Goal: Task Accomplishment & Management: Manage account settings

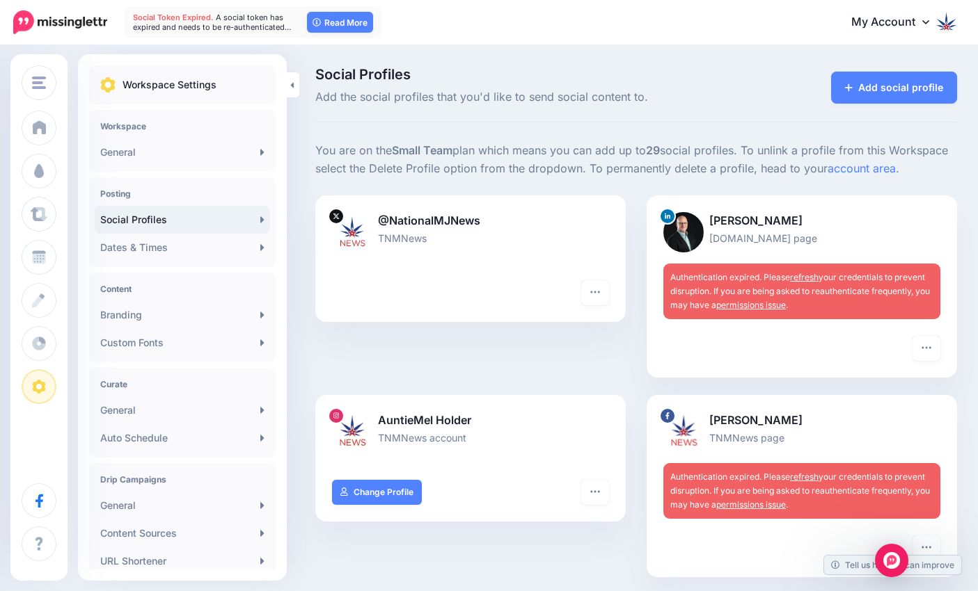
click at [953, 22] on img at bounding box center [946, 21] width 22 height 22
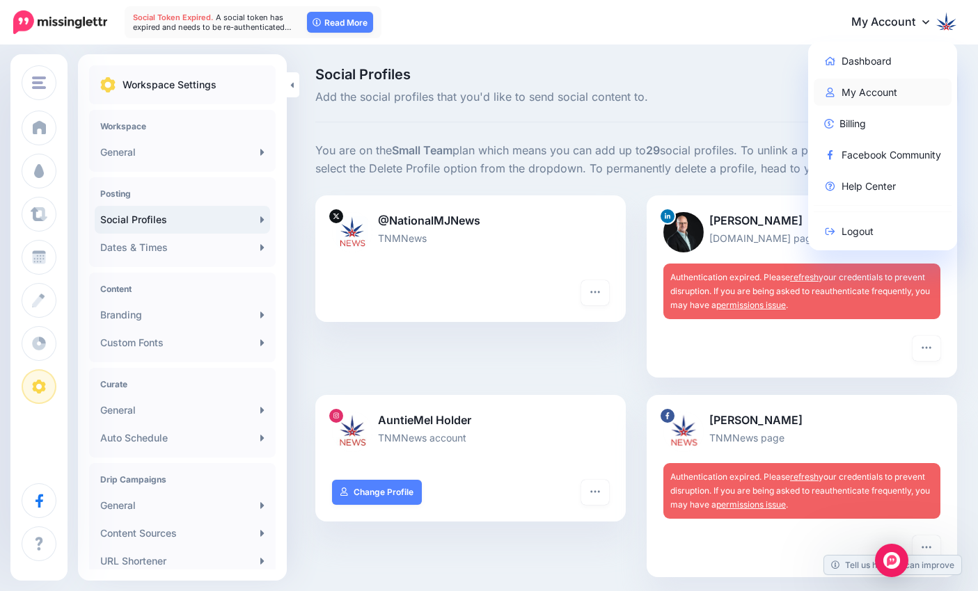
click at [870, 94] on link "My Account" at bounding box center [882, 92] width 138 height 27
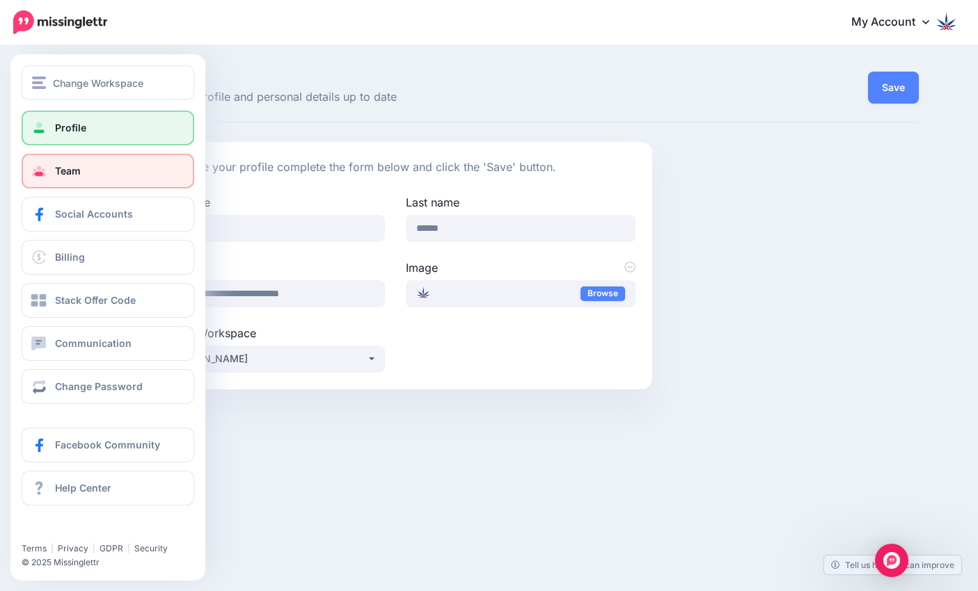
click at [50, 166] on link "Team" at bounding box center [108, 171] width 173 height 35
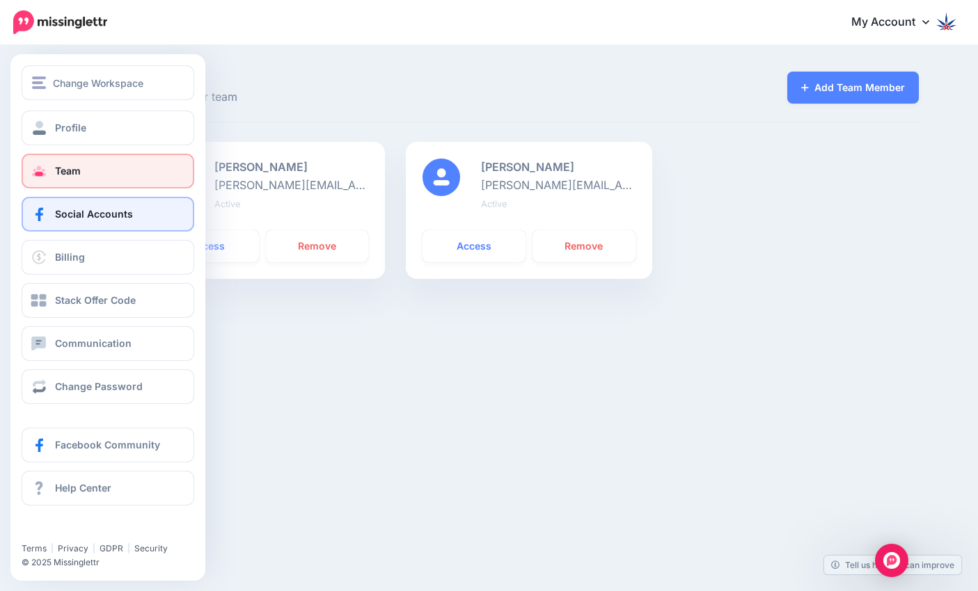
click at [81, 225] on link "Social Accounts" at bounding box center [108, 214] width 173 height 35
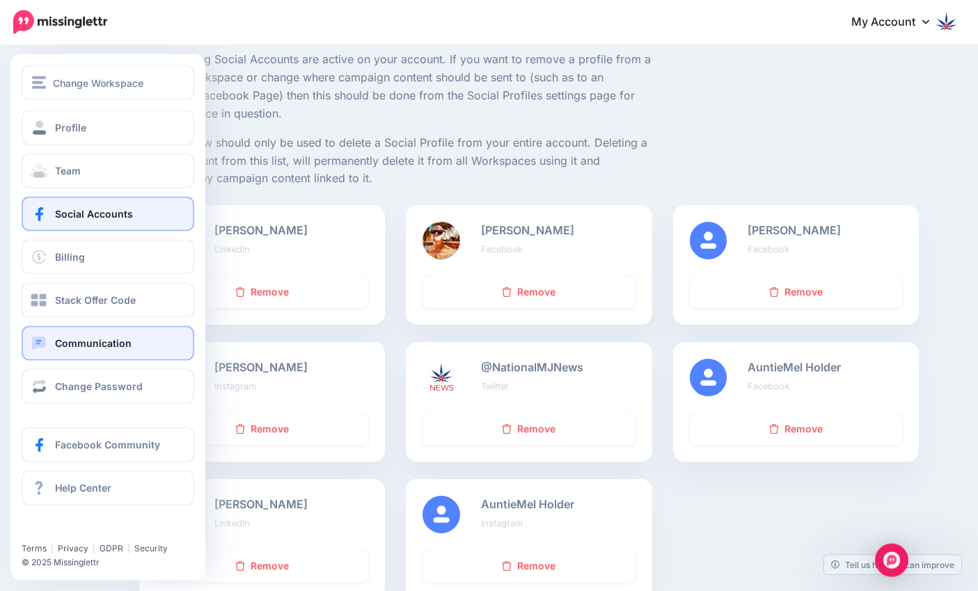
scroll to position [142, 0]
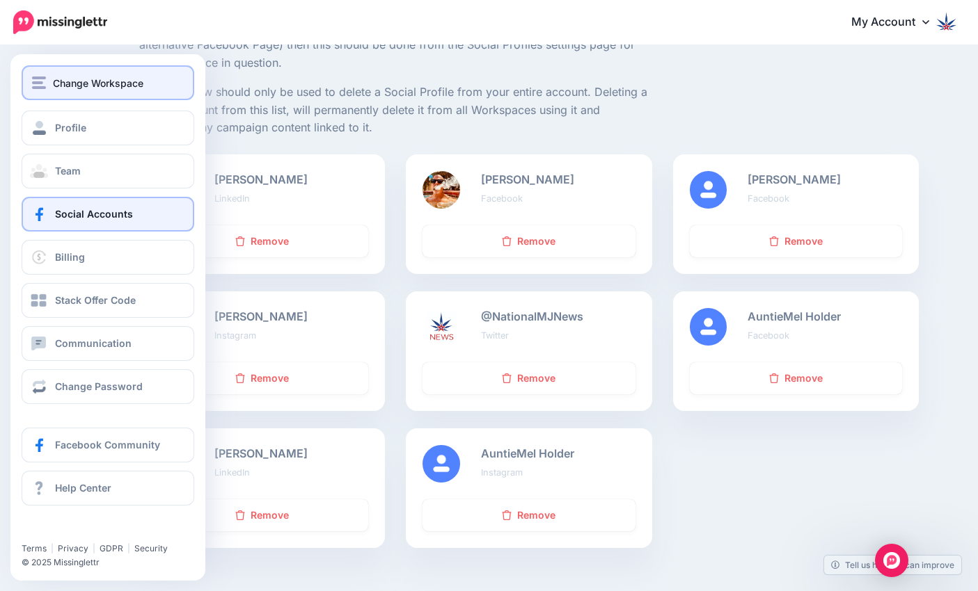
click at [79, 83] on span "Change Workspace" at bounding box center [98, 83] width 90 height 16
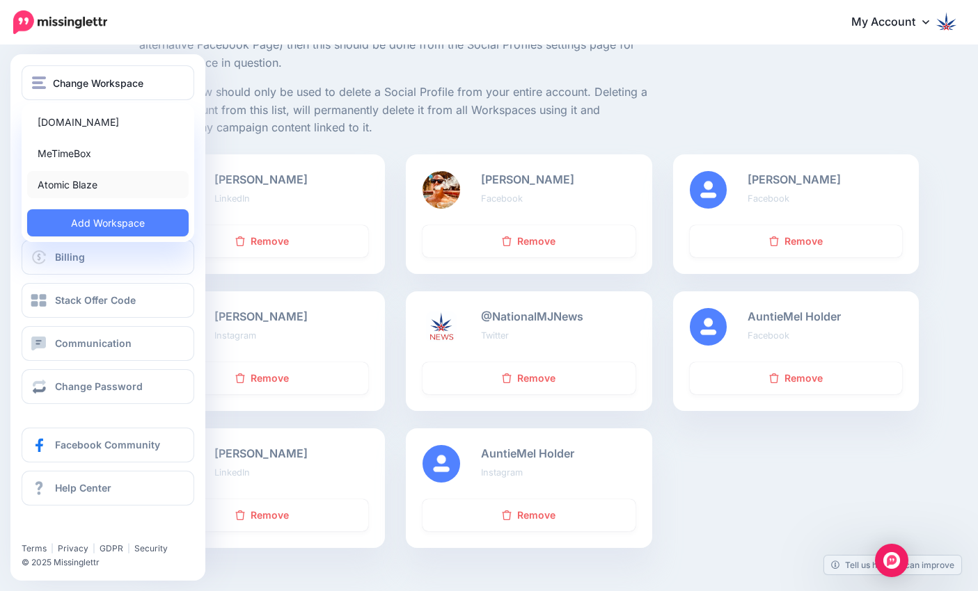
click at [91, 184] on link "Atomic Blaze" at bounding box center [107, 184] width 161 height 27
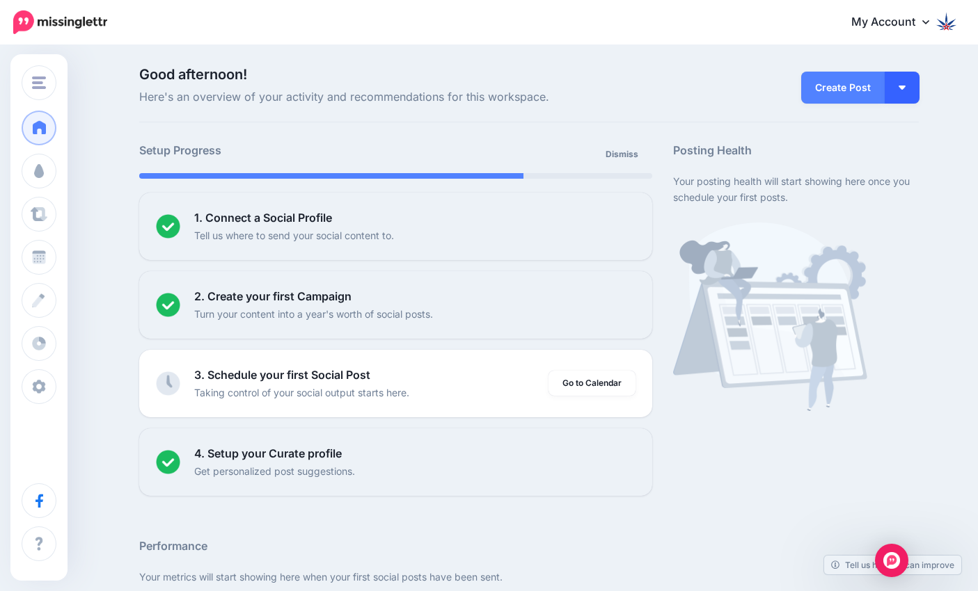
click at [905, 88] on button "button" at bounding box center [901, 88] width 35 height 32
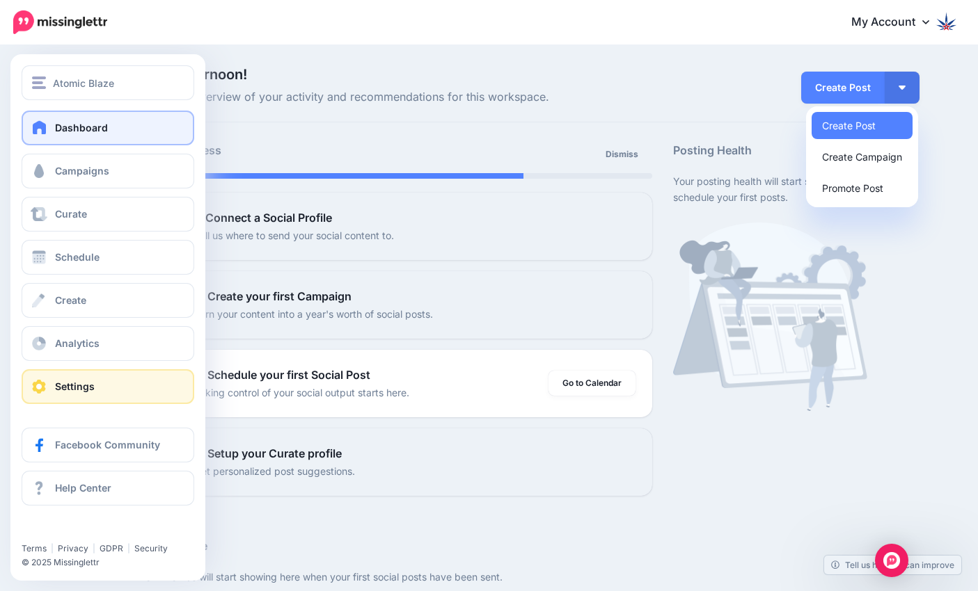
click at [104, 383] on link "Settings" at bounding box center [108, 386] width 173 height 35
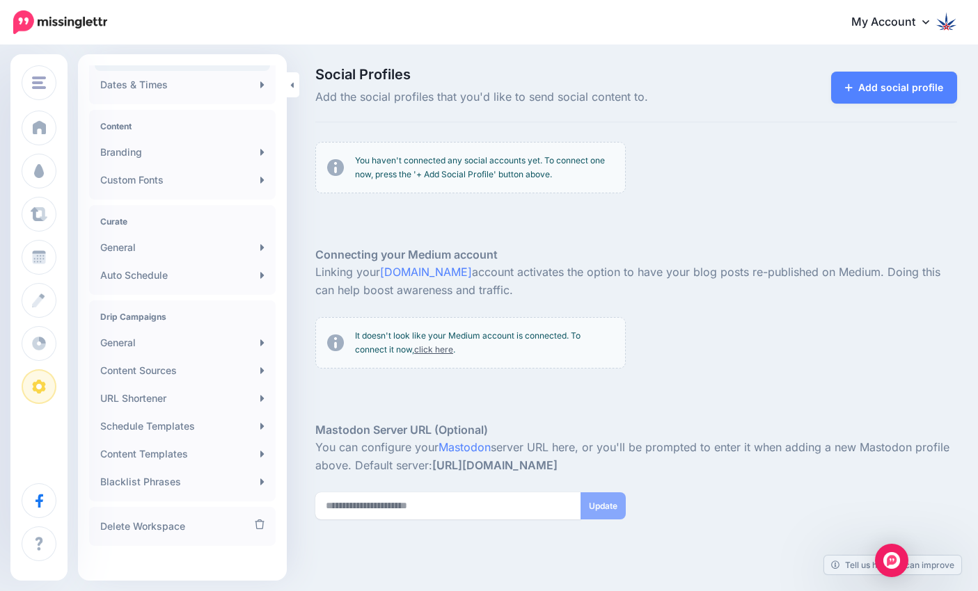
scroll to position [173, 0]
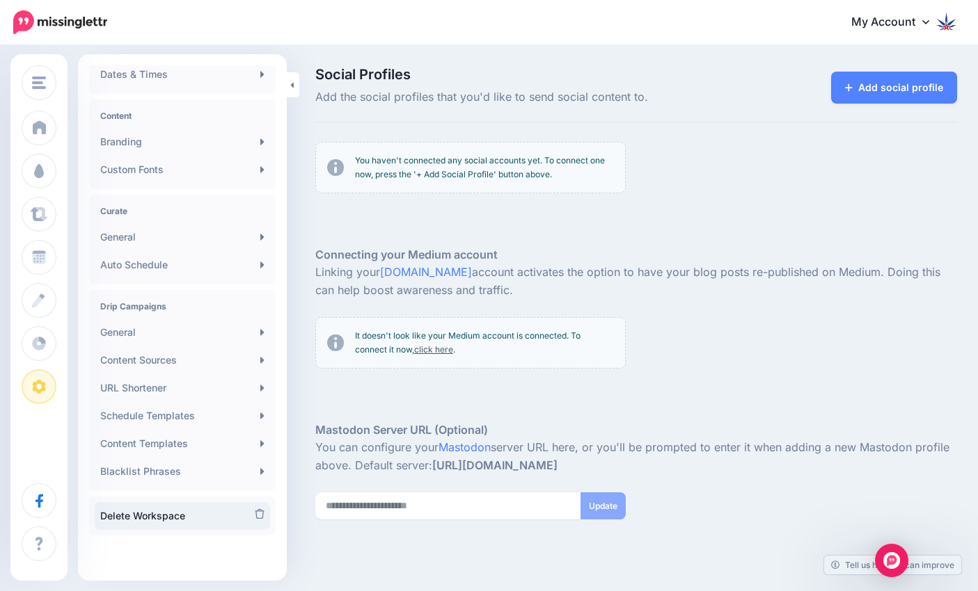
click at [180, 516] on link "Delete Workspace" at bounding box center [182, 516] width 175 height 28
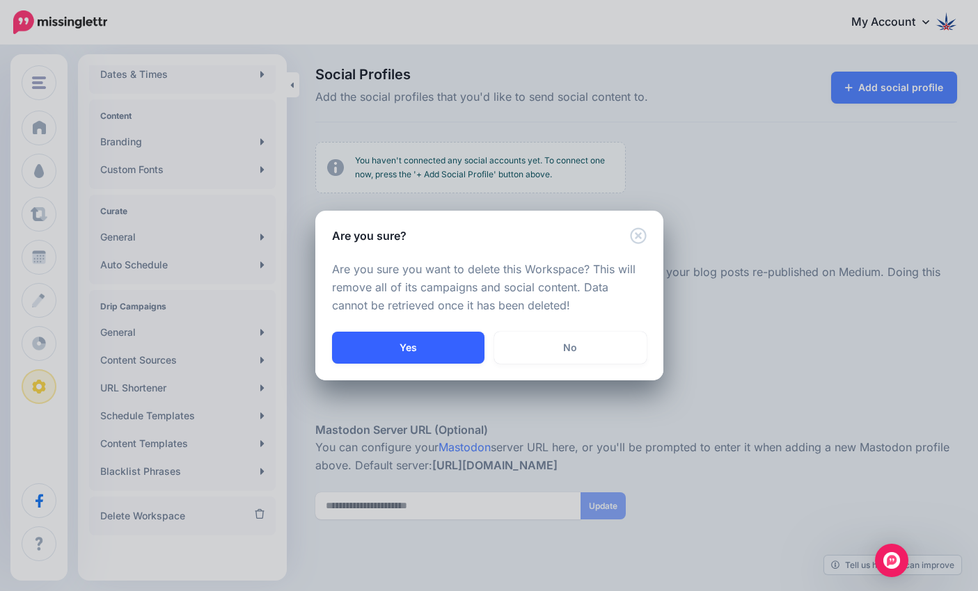
click at [441, 343] on button "Yes" at bounding box center [408, 348] width 152 height 32
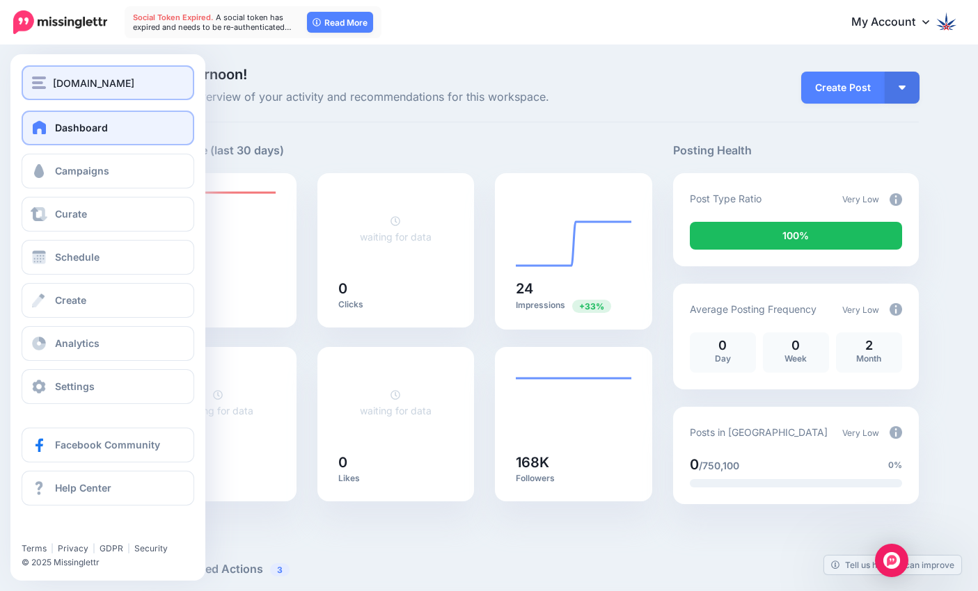
click at [159, 86] on div "[DOMAIN_NAME]" at bounding box center [108, 83] width 152 height 16
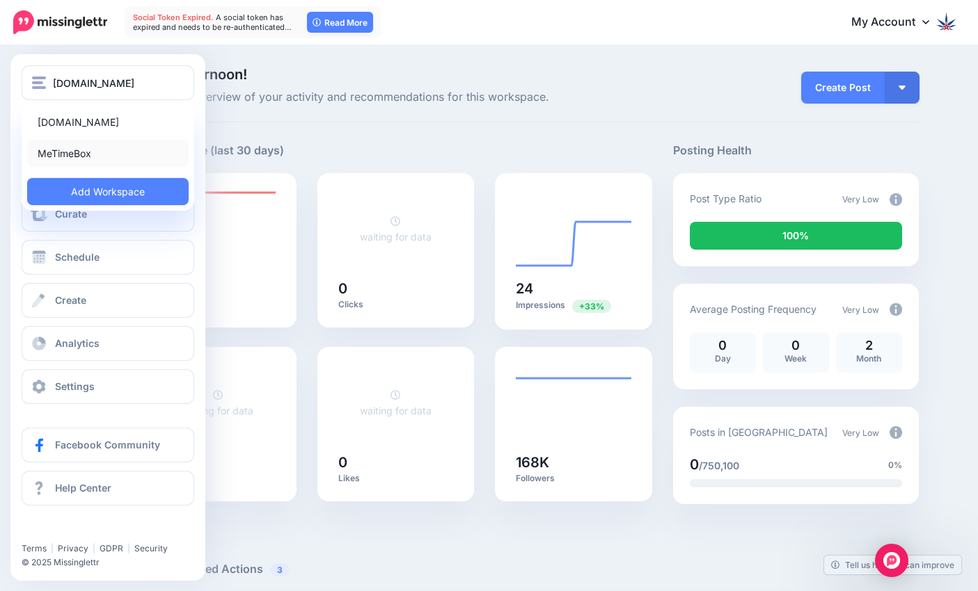
click at [81, 159] on link "MeTimeBox" at bounding box center [107, 153] width 161 height 27
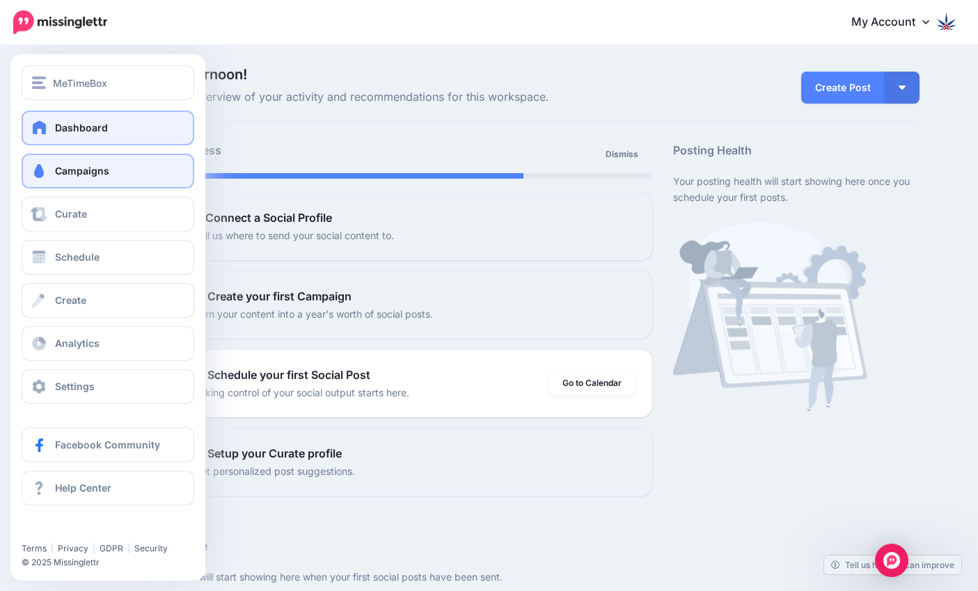
click at [95, 173] on span "Campaigns" at bounding box center [82, 171] width 54 height 12
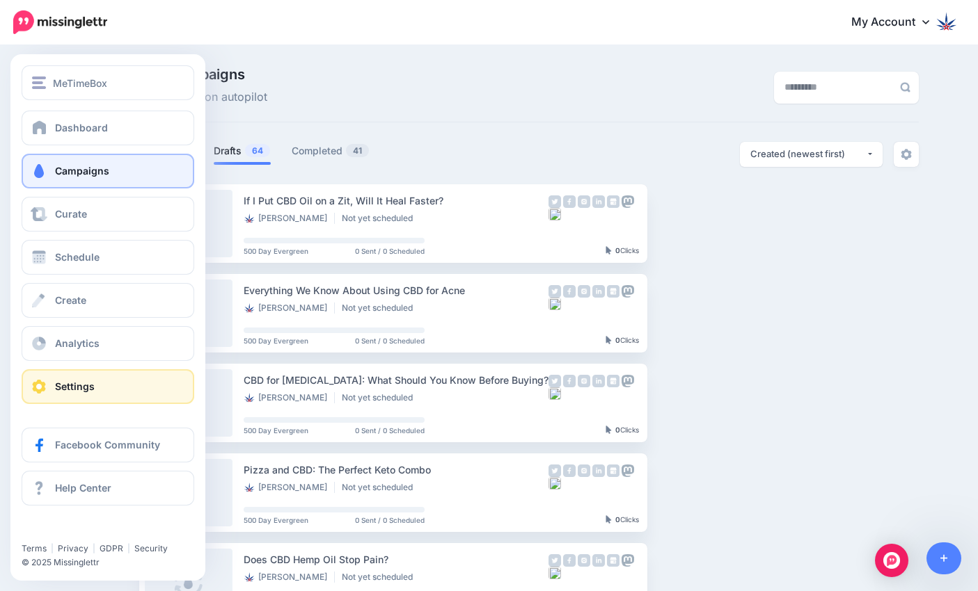
click at [65, 384] on span "Settings" at bounding box center [75, 387] width 40 height 12
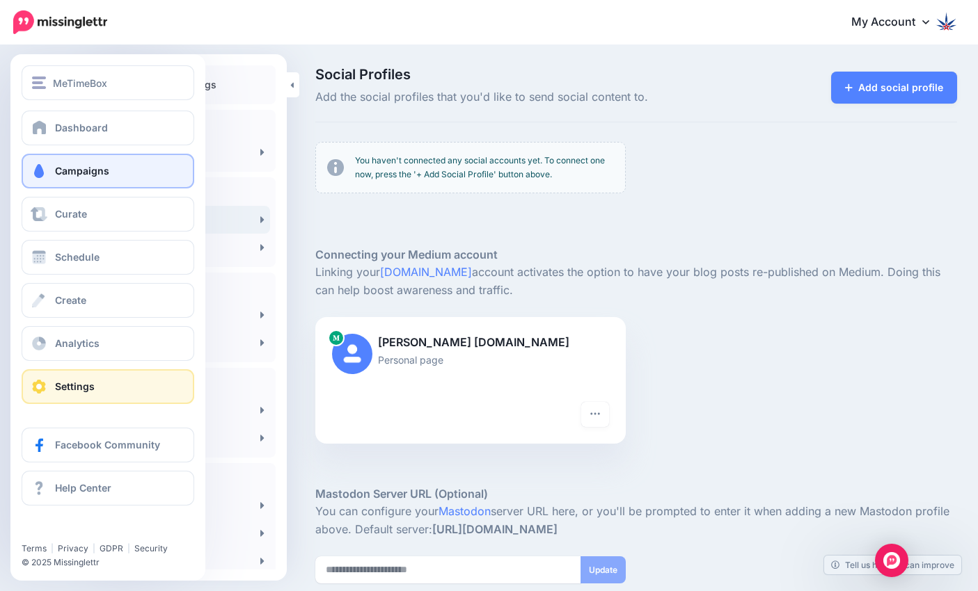
click at [104, 184] on link "Campaigns" at bounding box center [108, 171] width 173 height 35
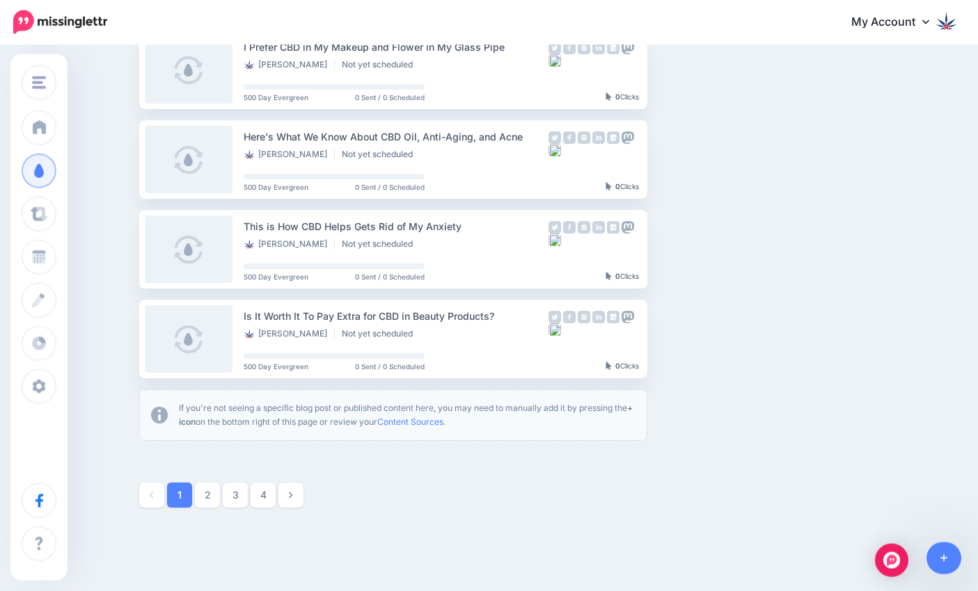
scroll to position [749, 0]
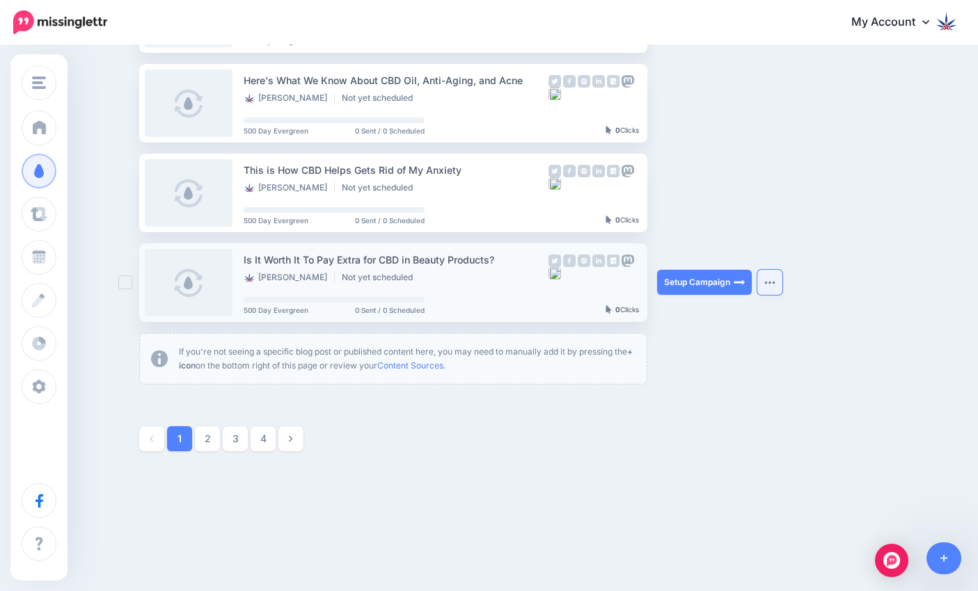
click at [777, 282] on button "button" at bounding box center [769, 282] width 25 height 25
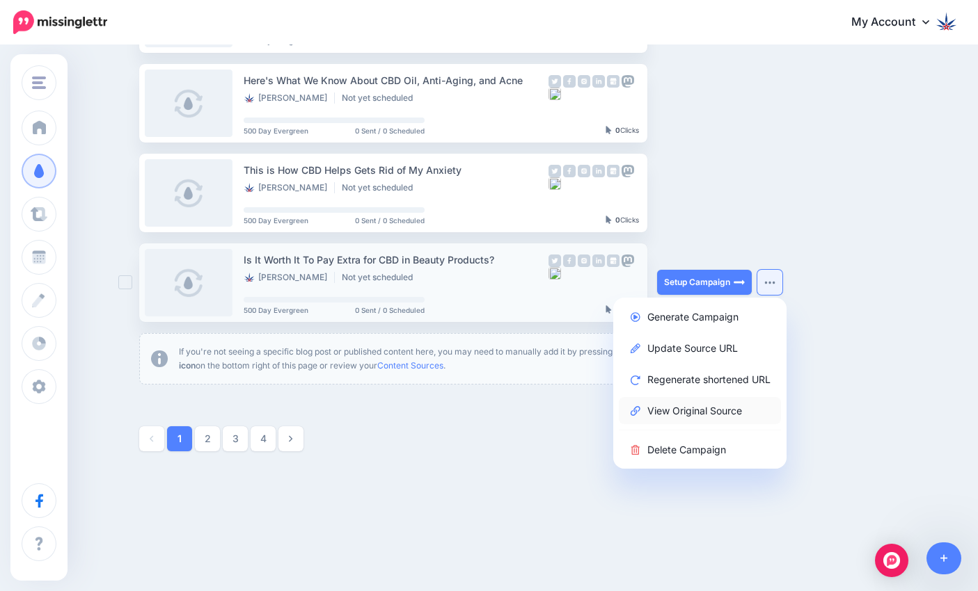
click at [694, 415] on link "View Original Source" at bounding box center [700, 410] width 162 height 27
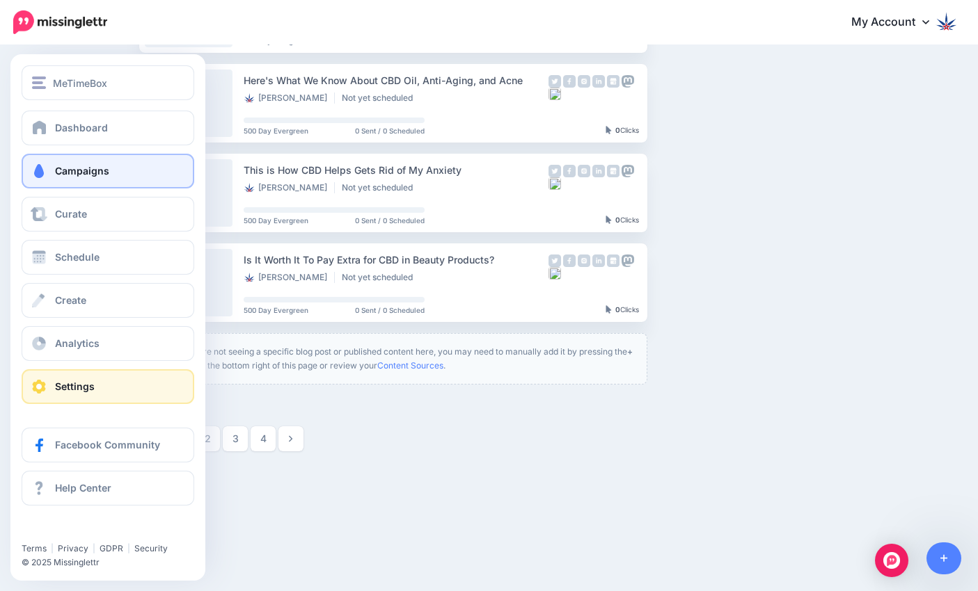
click at [64, 388] on span "Settings" at bounding box center [75, 387] width 40 height 12
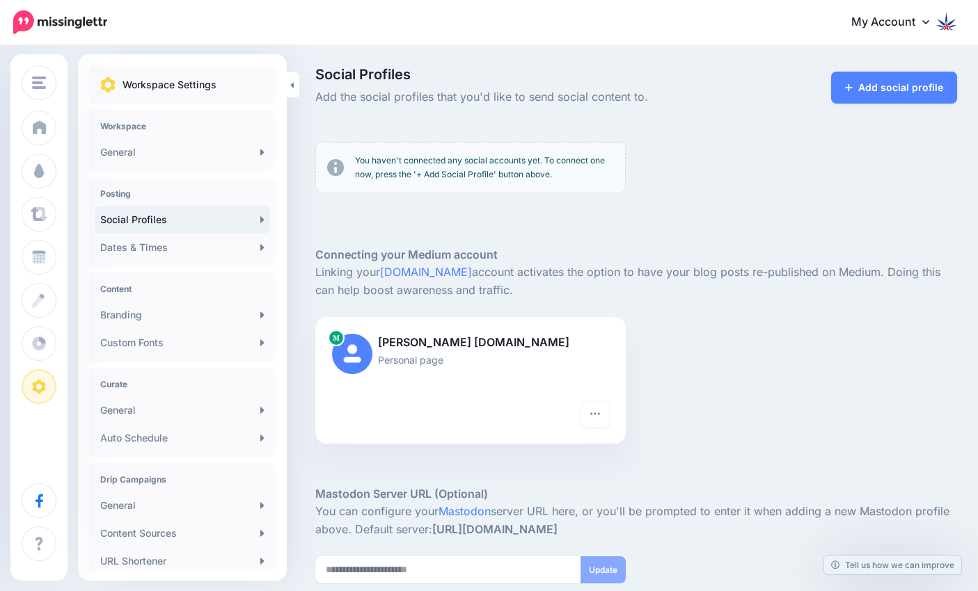
scroll to position [173, 0]
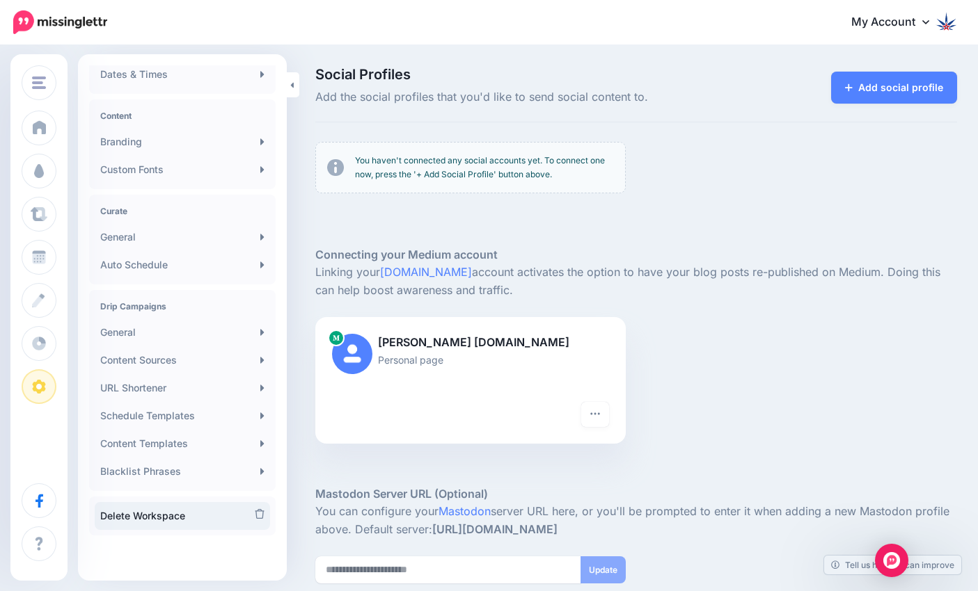
click at [168, 522] on link "Delete Workspace" at bounding box center [182, 516] width 175 height 28
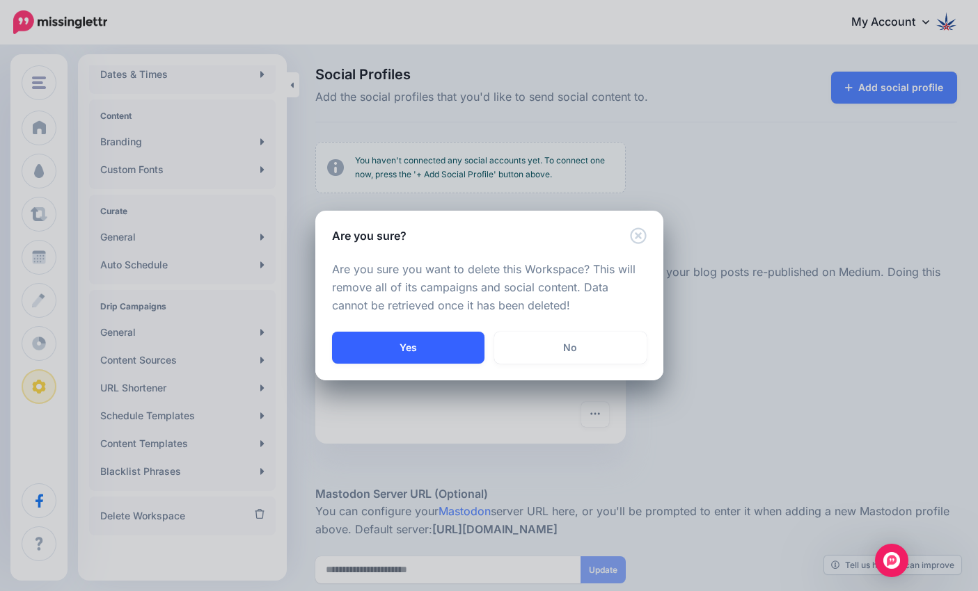
click at [415, 353] on button "Yes" at bounding box center [408, 348] width 152 height 32
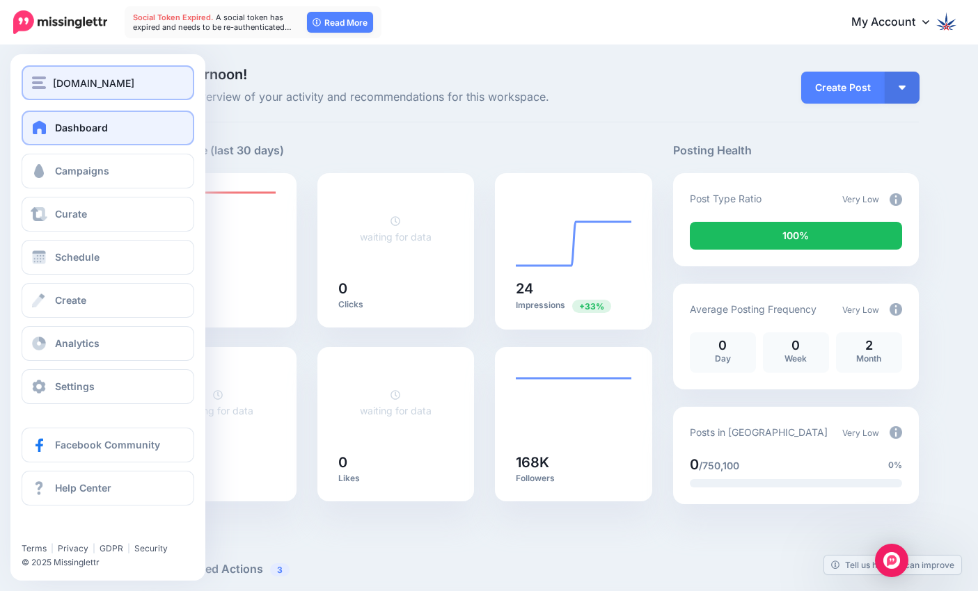
click at [50, 81] on div "[DOMAIN_NAME]" at bounding box center [108, 83] width 152 height 16
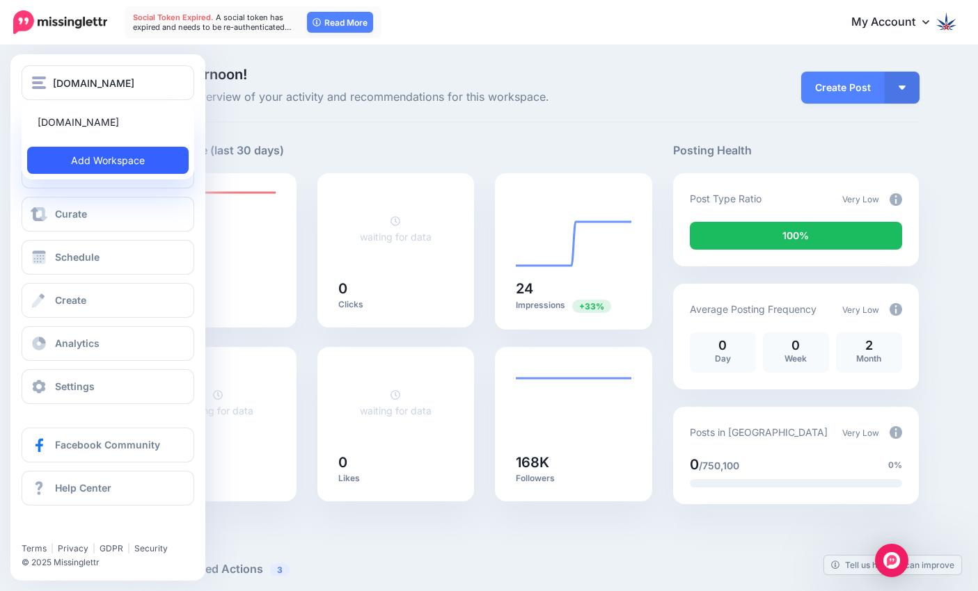
click at [131, 168] on link "Add Workspace" at bounding box center [107, 160] width 161 height 27
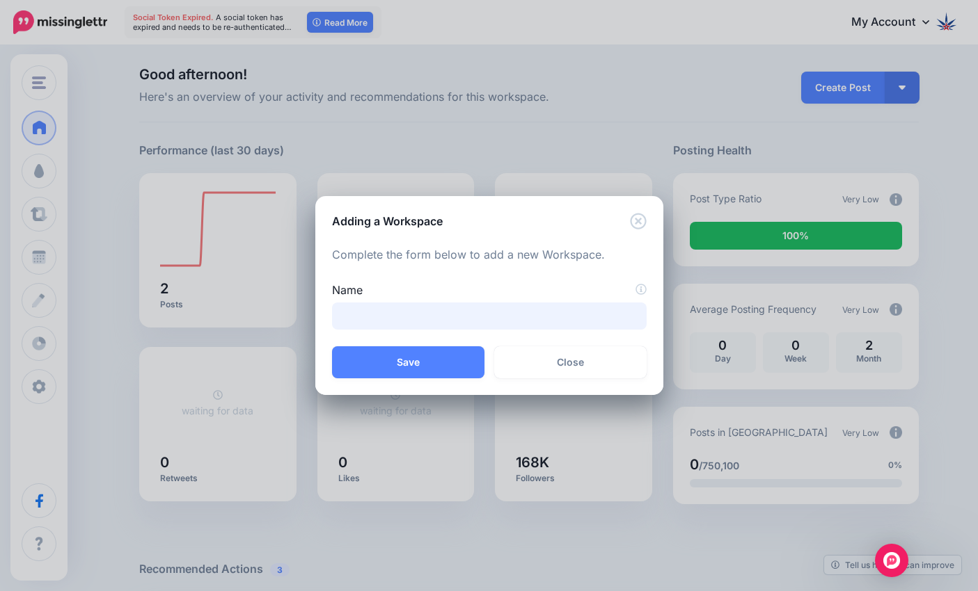
click at [494, 324] on input "Name" at bounding box center [489, 316] width 315 height 27
type input "**********"
click at [438, 369] on button "Save" at bounding box center [408, 363] width 152 height 32
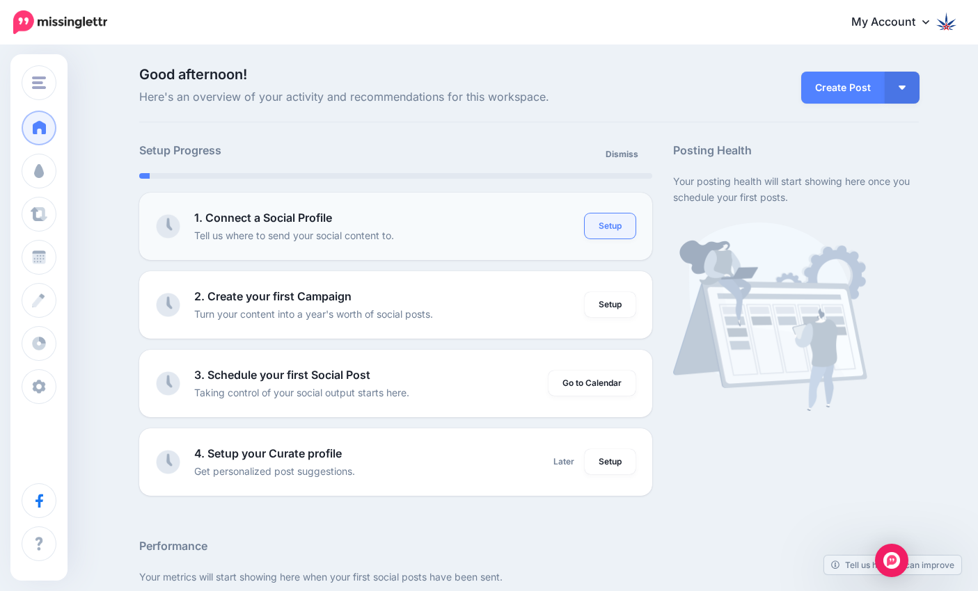
click at [623, 231] on link "Setup" at bounding box center [609, 226] width 51 height 25
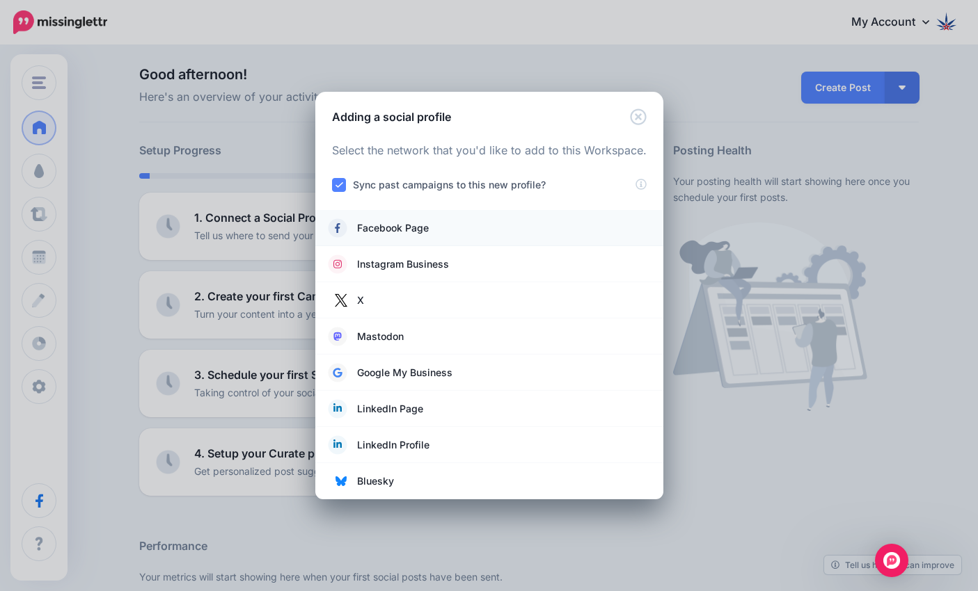
click at [385, 230] on span "Facebook Page" at bounding box center [393, 228] width 72 height 17
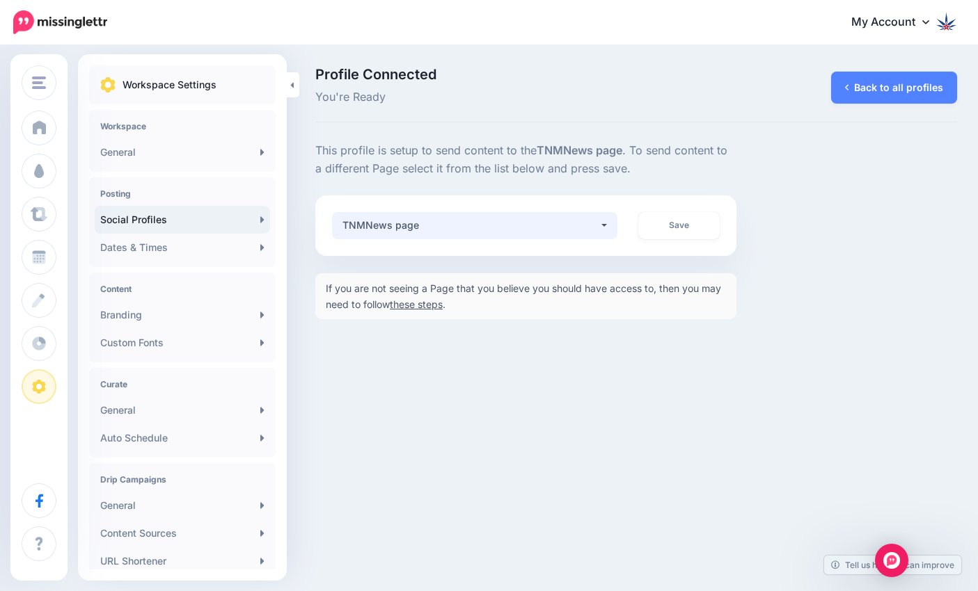
click at [470, 227] on div "TNMNews page" at bounding box center [470, 225] width 256 height 17
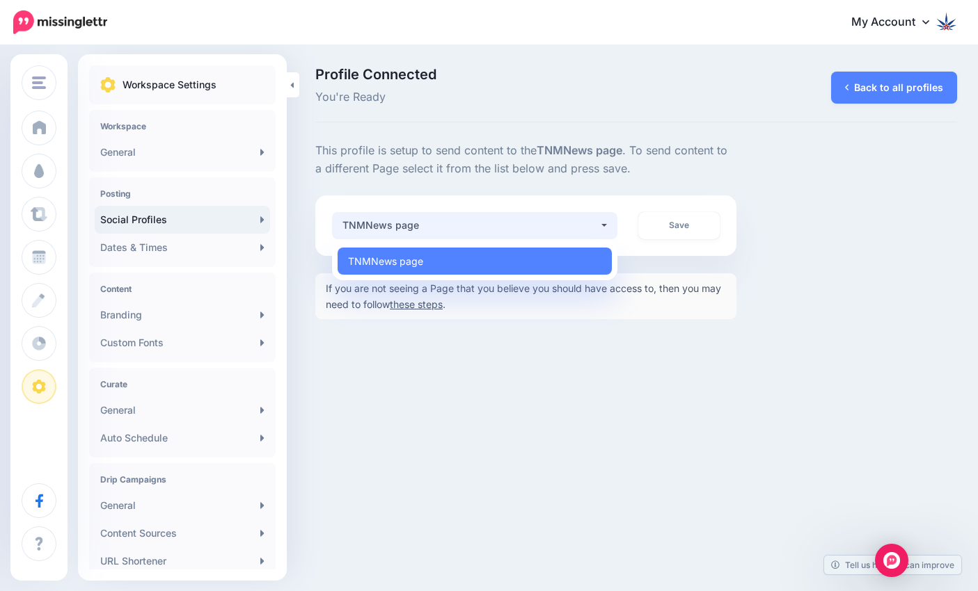
click at [605, 221] on button "TNMNews page" at bounding box center [474, 225] width 285 height 27
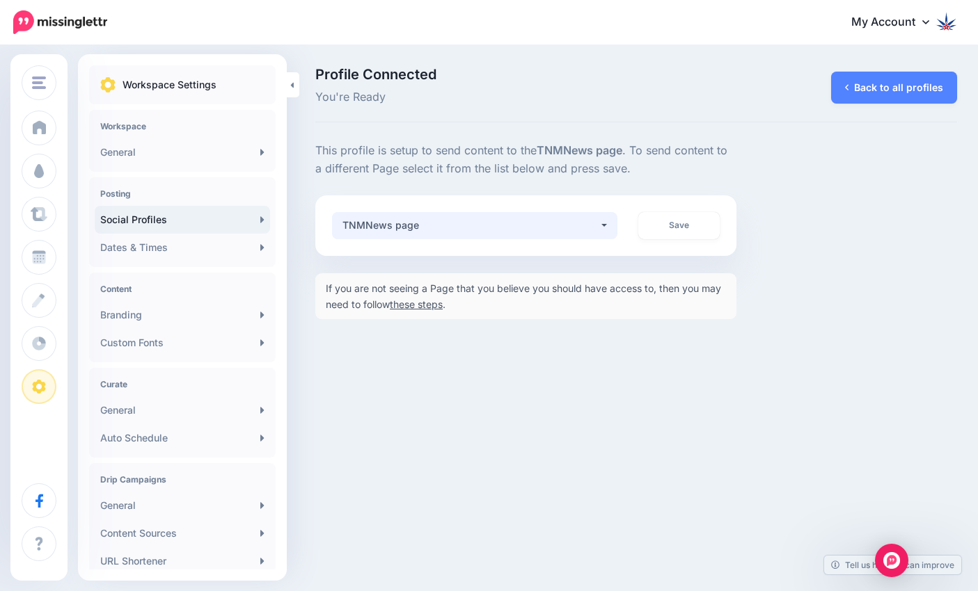
click at [605, 221] on button "TNMNews page" at bounding box center [474, 225] width 285 height 27
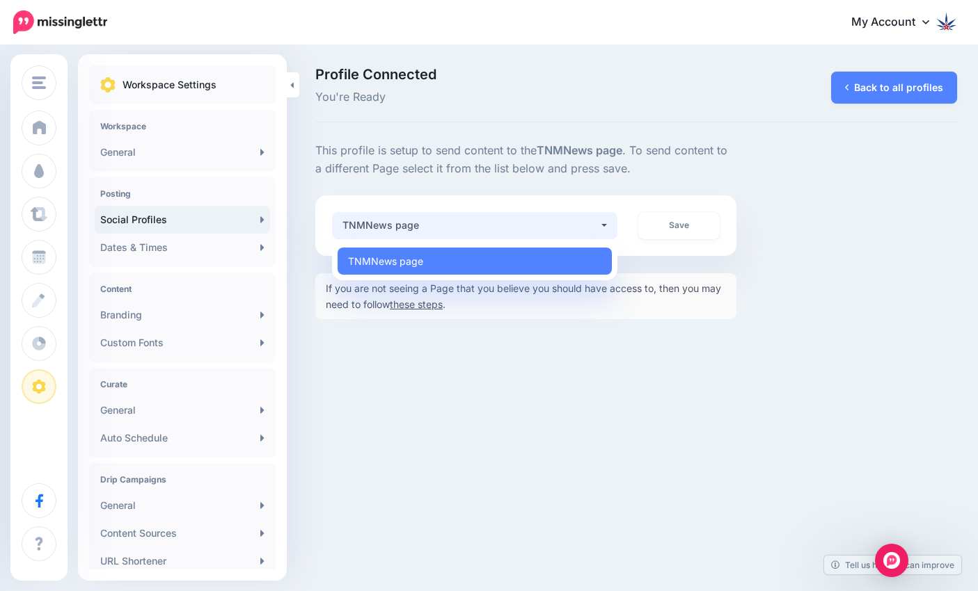
click at [153, 221] on link "Social Profiles" at bounding box center [182, 220] width 175 height 28
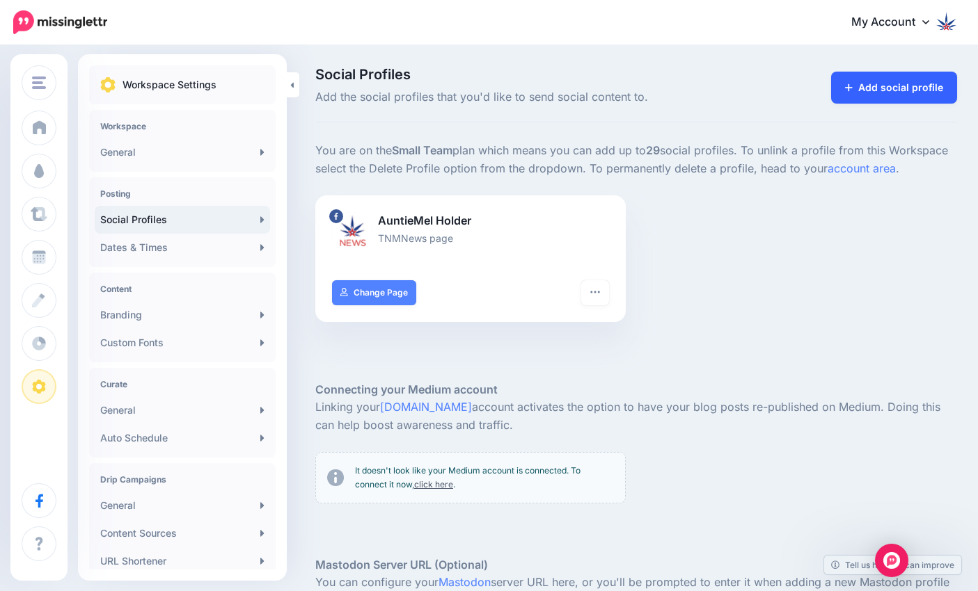
click at [904, 84] on link "Add social profile" at bounding box center [894, 88] width 126 height 32
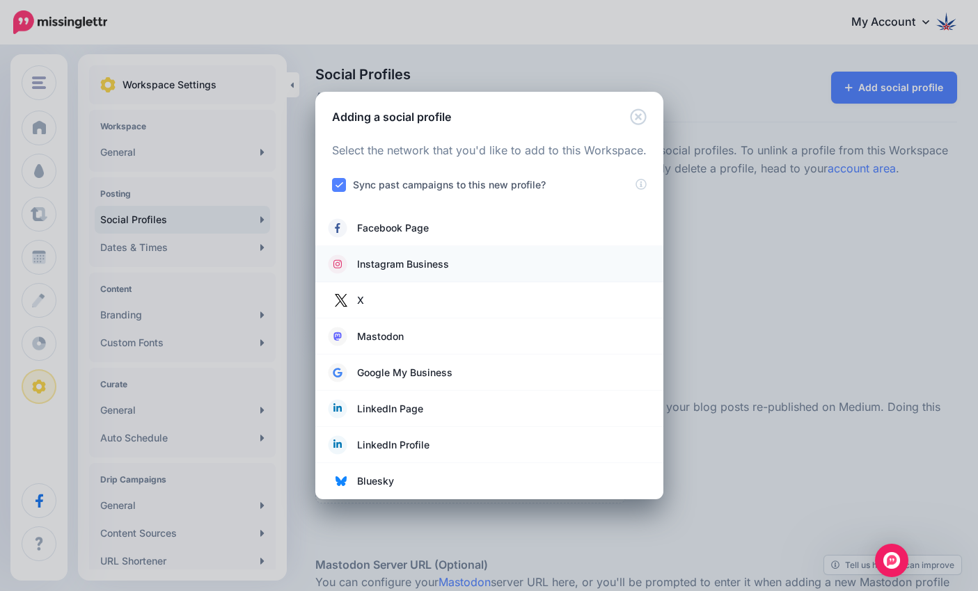
click at [388, 264] on span "Instagram Business" at bounding box center [403, 264] width 92 height 17
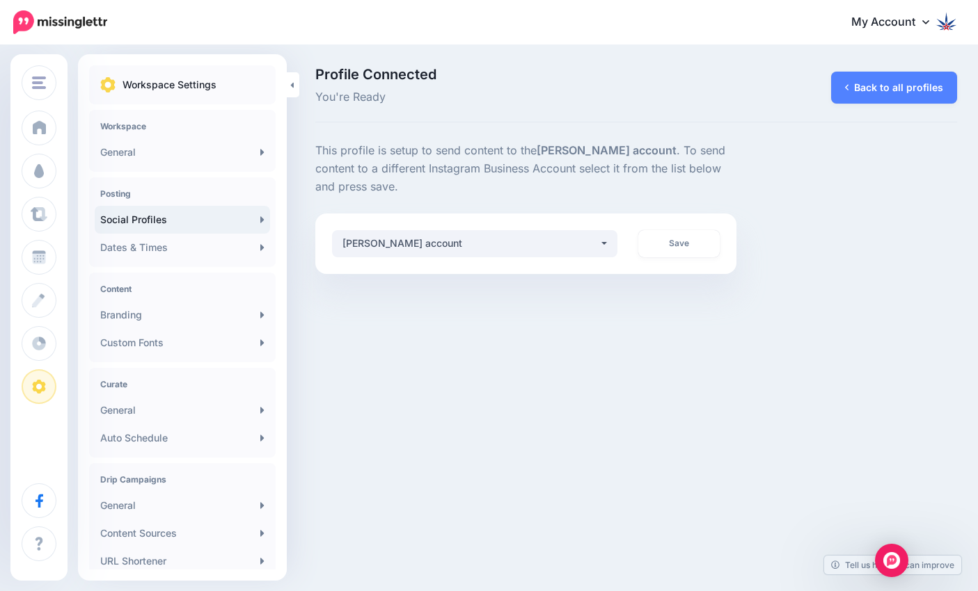
click at [138, 219] on link "Social Profiles" at bounding box center [182, 220] width 175 height 28
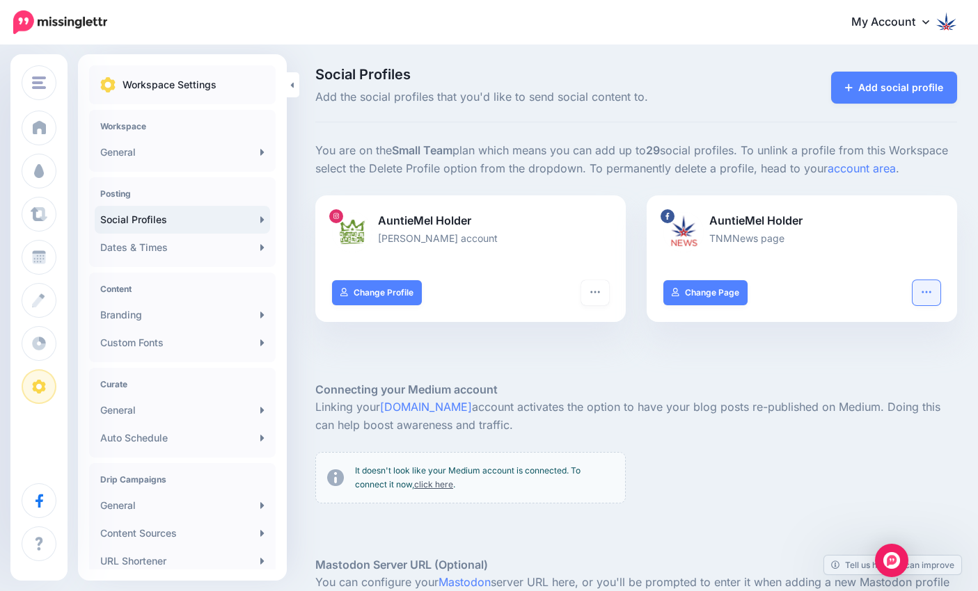
click at [921, 295] on icon "button" at bounding box center [926, 292] width 11 height 11
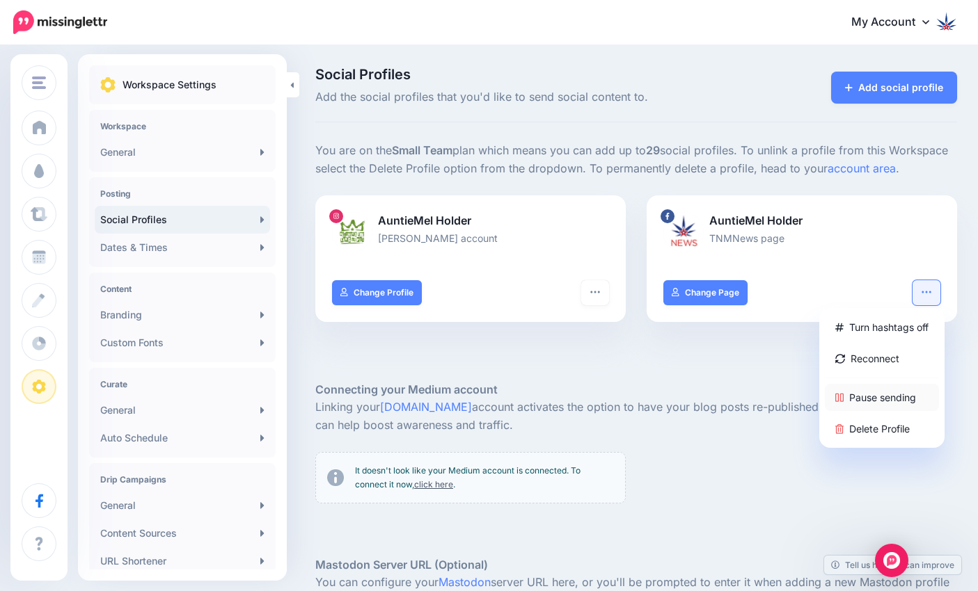
click at [875, 395] on link "Pause sending" at bounding box center [882, 397] width 114 height 27
click at [918, 87] on link "Add social profile" at bounding box center [894, 88] width 126 height 32
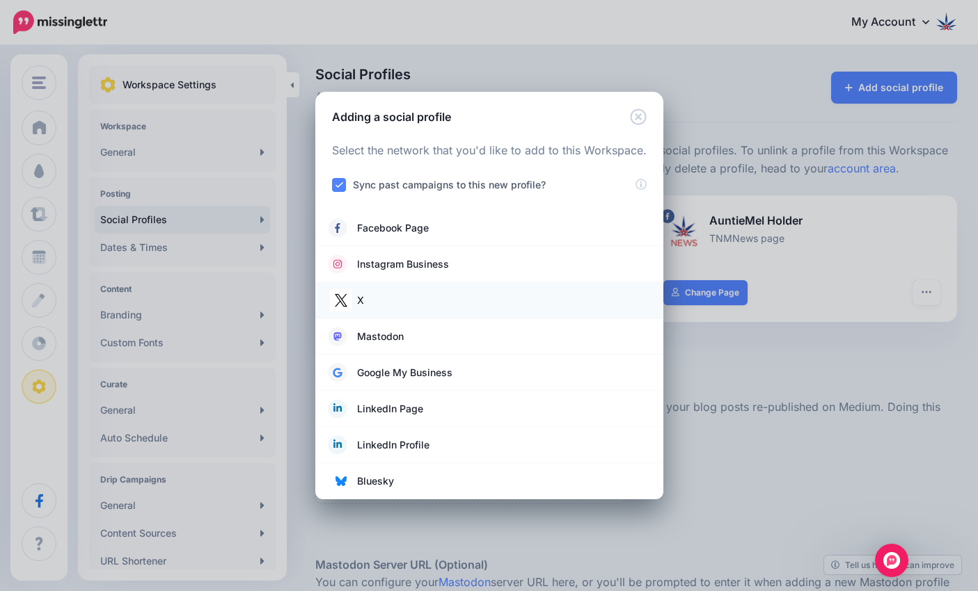
click at [382, 304] on link "X" at bounding box center [489, 300] width 320 height 19
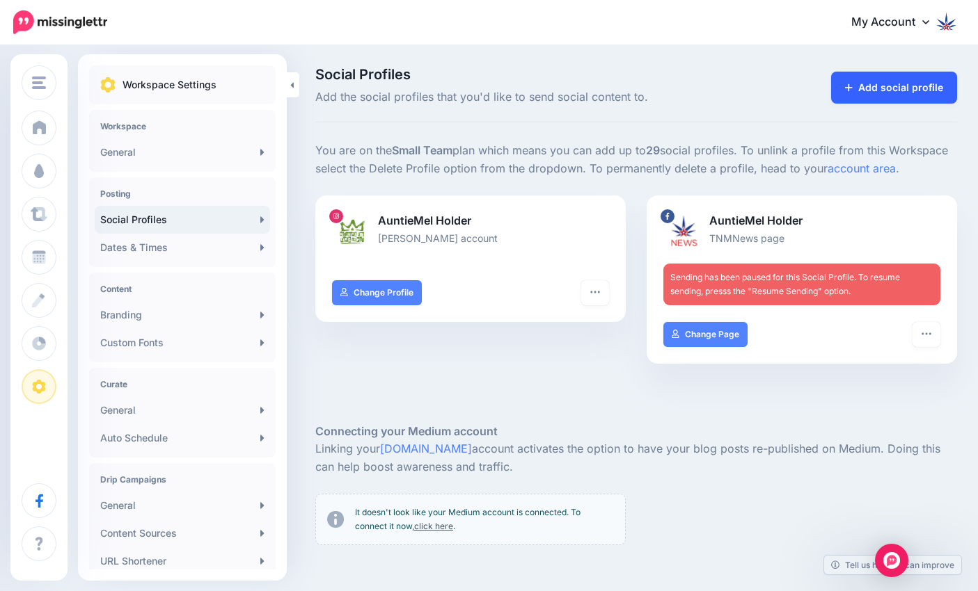
click at [897, 89] on link "Add social profile" at bounding box center [894, 88] width 126 height 32
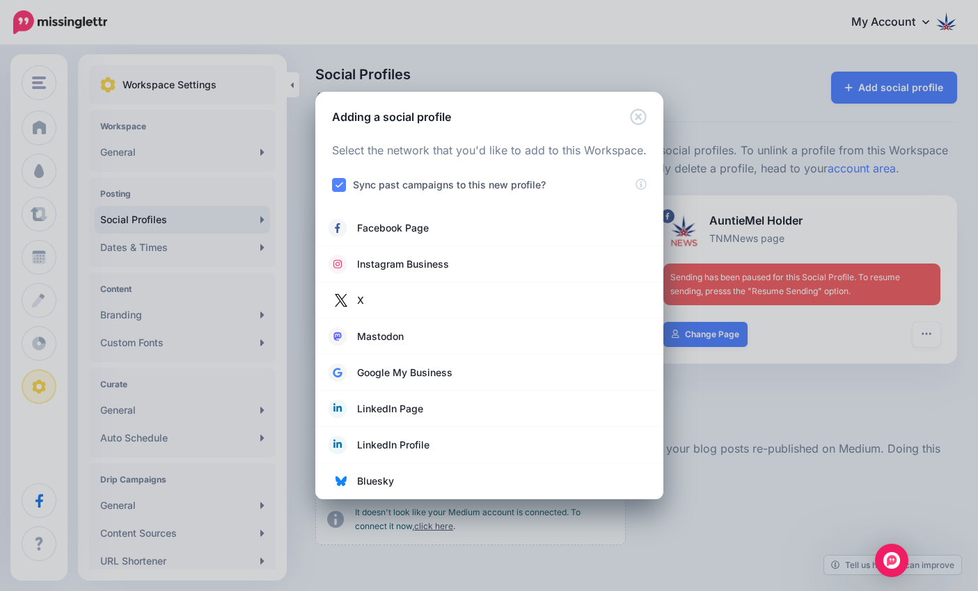
click at [365, 304] on link "X" at bounding box center [489, 300] width 320 height 19
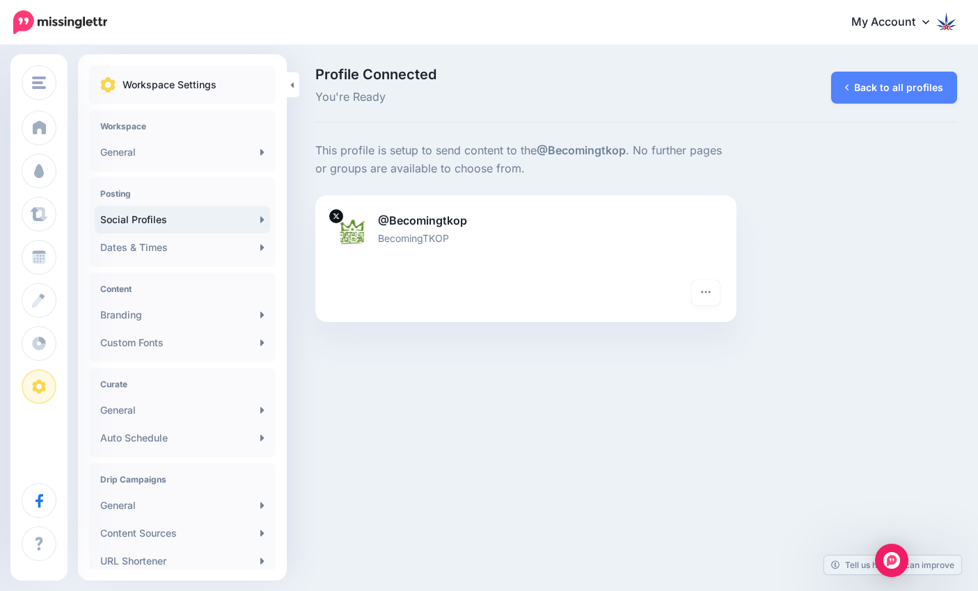
click at [187, 218] on link "Social Profiles" at bounding box center [182, 220] width 175 height 28
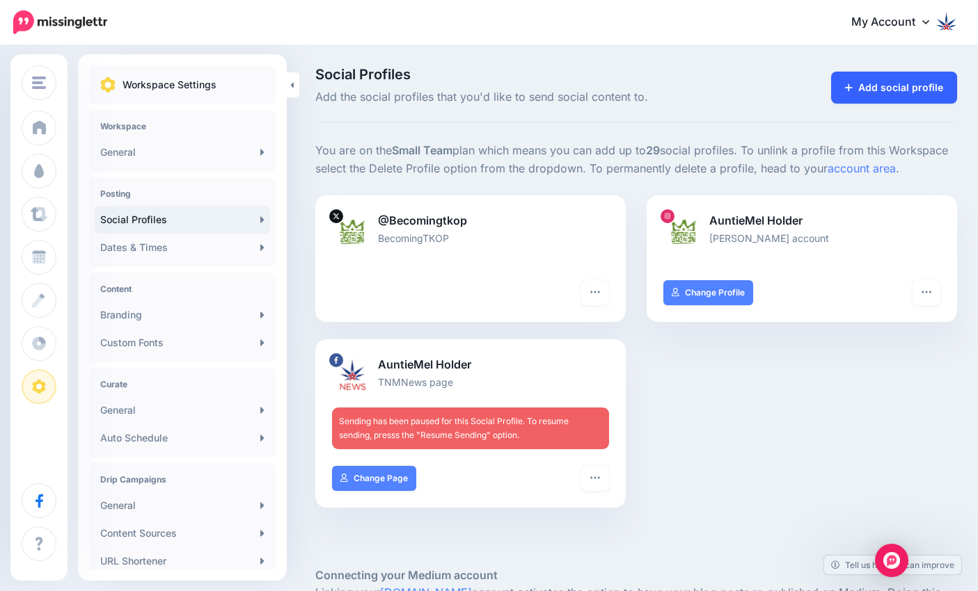
click at [884, 92] on link "Add social profile" at bounding box center [894, 88] width 126 height 32
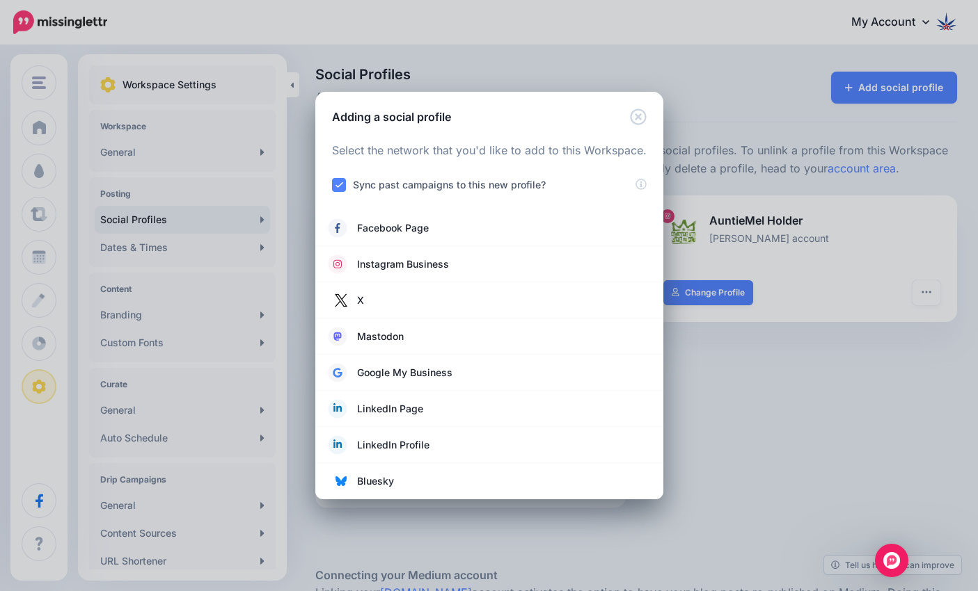
click at [340, 184] on ins at bounding box center [339, 185] width 14 height 14
click at [337, 182] on ins at bounding box center [339, 185] width 14 height 14
click at [639, 120] on icon "Close" at bounding box center [638, 117] width 17 height 17
